Goal: Check status: Check status

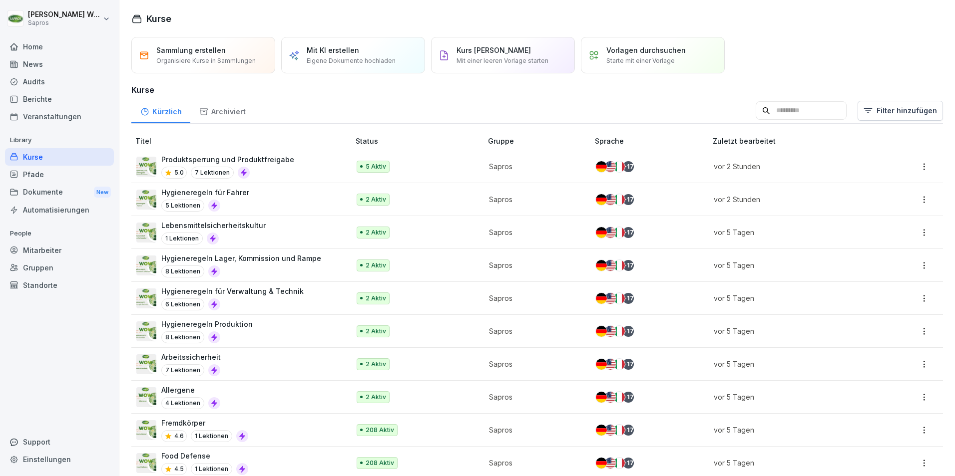
click at [46, 244] on div "Mitarbeiter" at bounding box center [59, 250] width 109 height 17
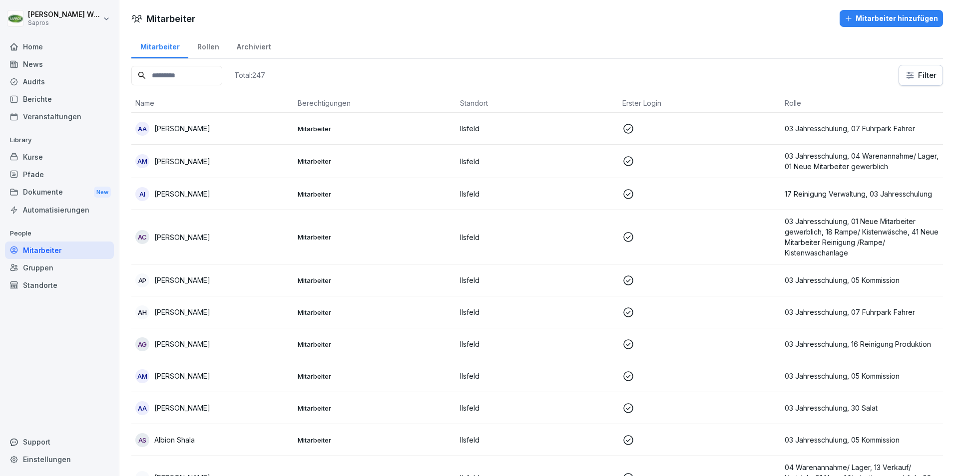
click at [167, 77] on input at bounding box center [176, 75] width 91 height 19
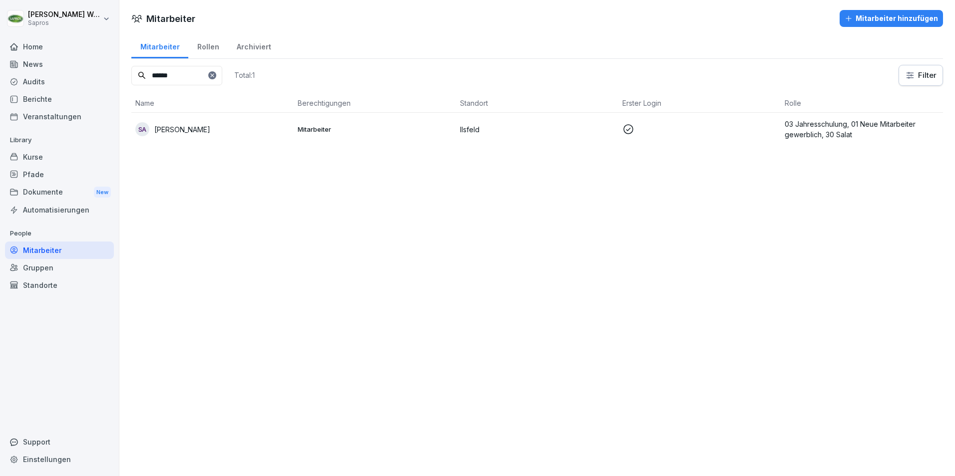
type input "******"
click at [832, 127] on p "03 Jahresschulung, 01 Neue Mitarbeiter gewerblich, 30 Salat" at bounding box center [862, 129] width 154 height 21
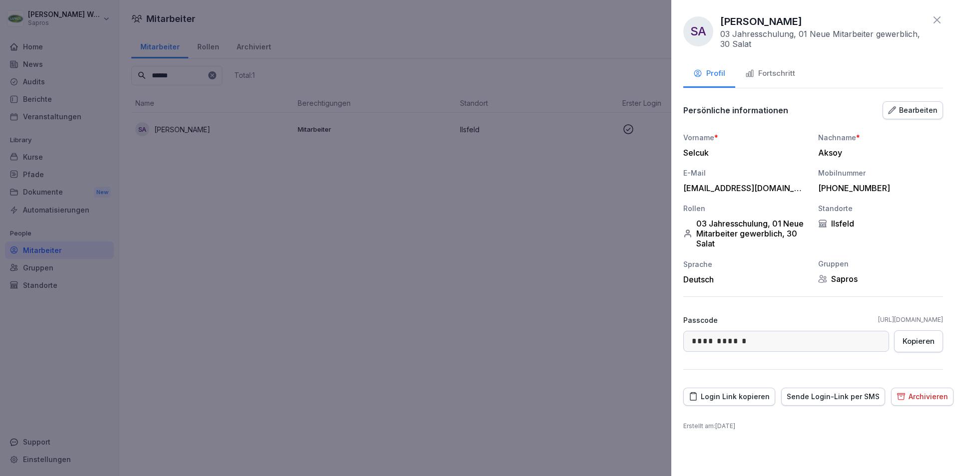
click at [774, 73] on div "Fortschritt" at bounding box center [770, 73] width 50 height 11
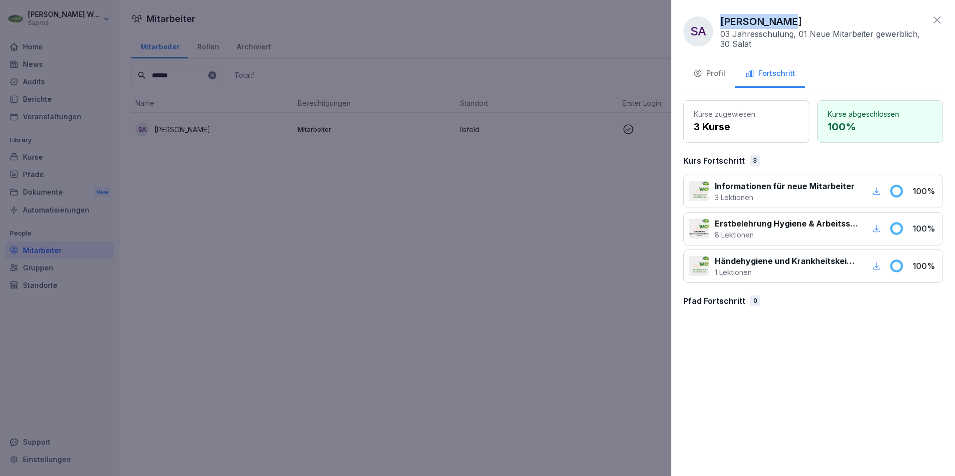
drag, startPoint x: 785, startPoint y: 21, endPoint x: 722, endPoint y: 16, distance: 63.1
click at [722, 16] on p "[PERSON_NAME]" at bounding box center [761, 21] width 82 height 15
copy p "[PERSON_NAME]"
